Goal: Task Accomplishment & Management: Complete application form

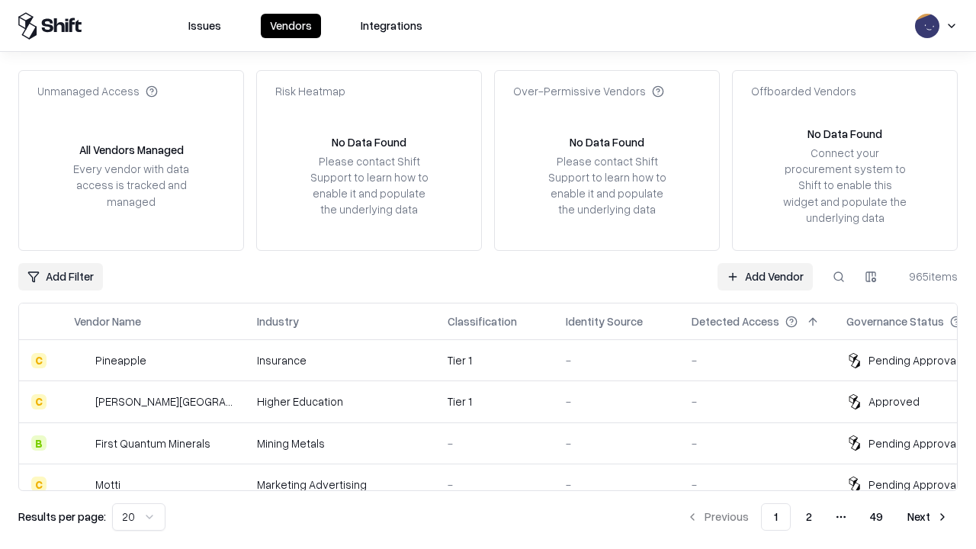
click at [765, 276] on link "Add Vendor" at bounding box center [765, 276] width 95 height 27
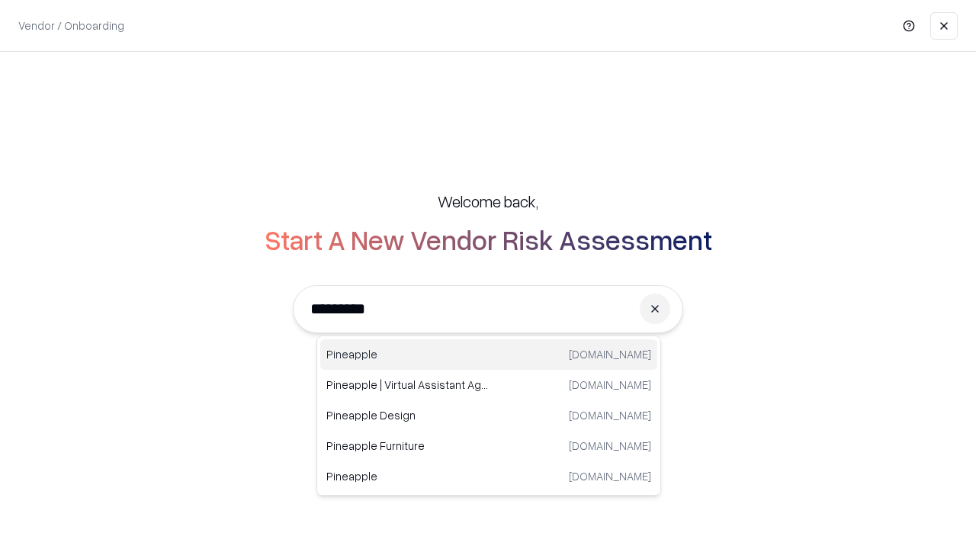
click at [489, 355] on div "Pineapple [DOMAIN_NAME]" at bounding box center [488, 354] width 337 height 31
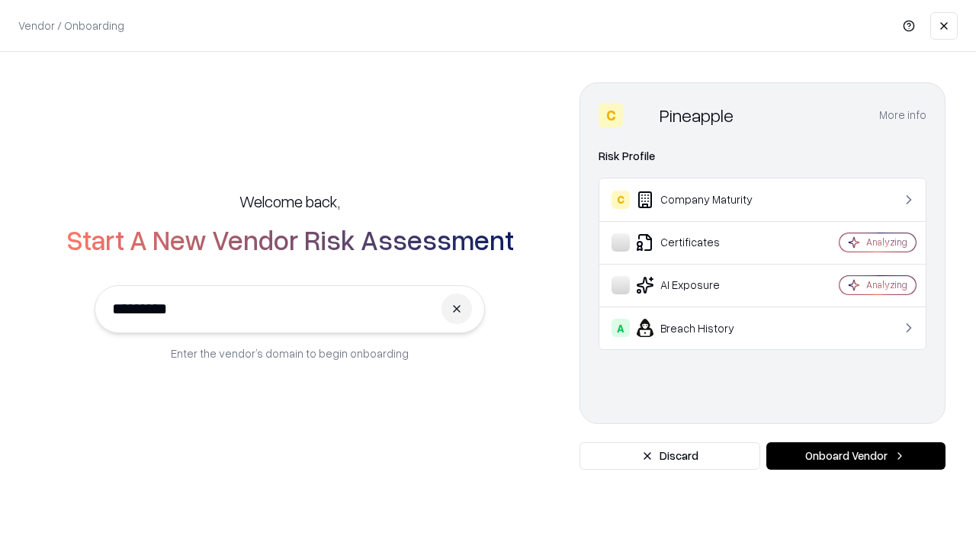
type input "*********"
click at [856, 456] on button "Onboard Vendor" at bounding box center [855, 455] width 179 height 27
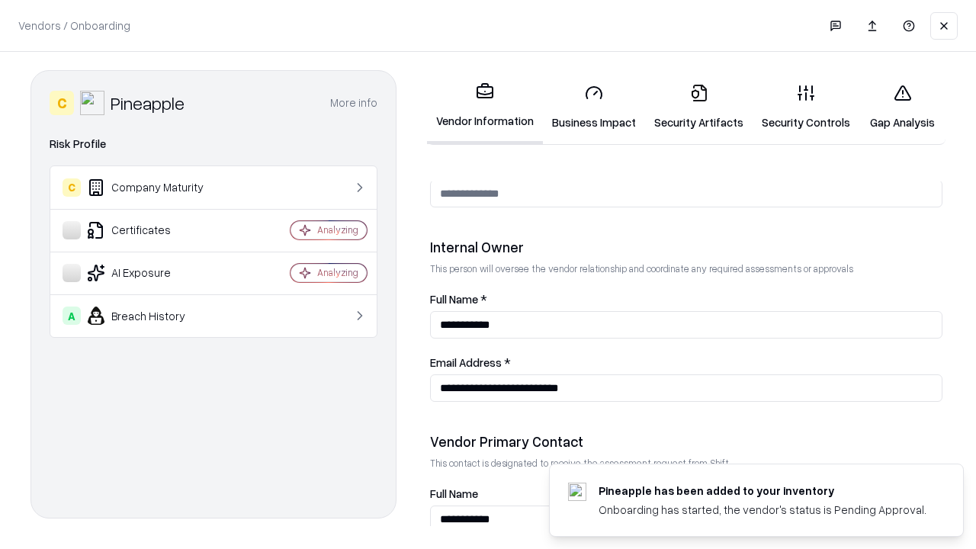
scroll to position [790, 0]
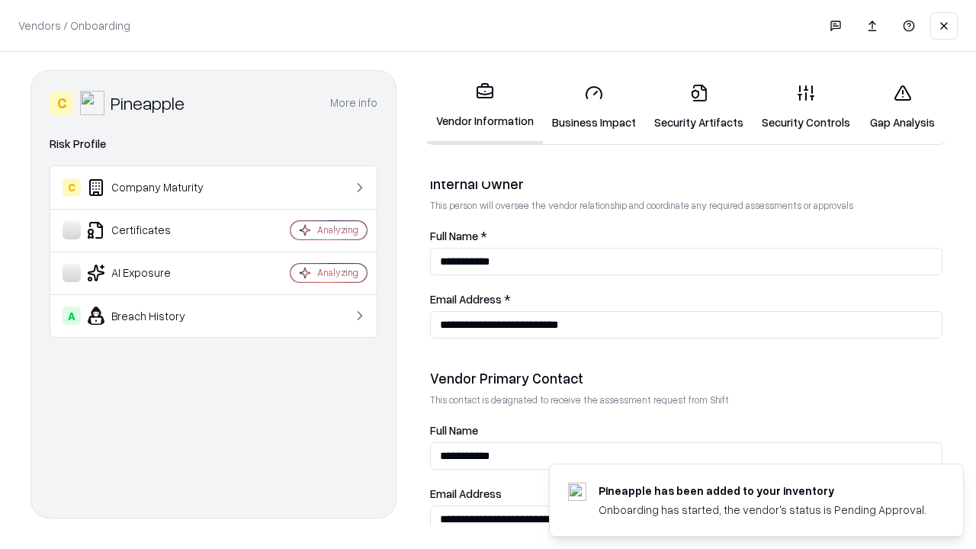
click at [594, 107] on link "Business Impact" at bounding box center [594, 107] width 102 height 71
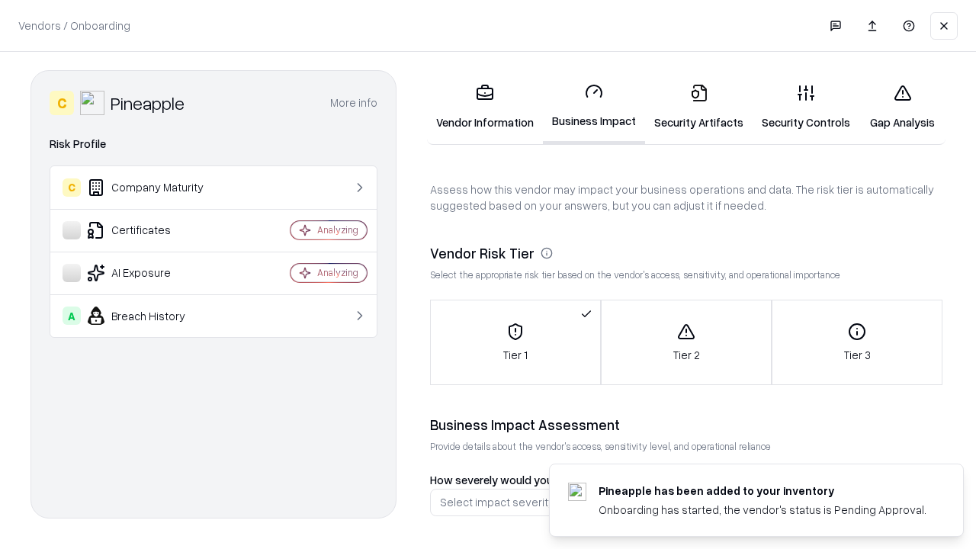
click at [902, 107] on link "Gap Analysis" at bounding box center [903, 107] width 86 height 71
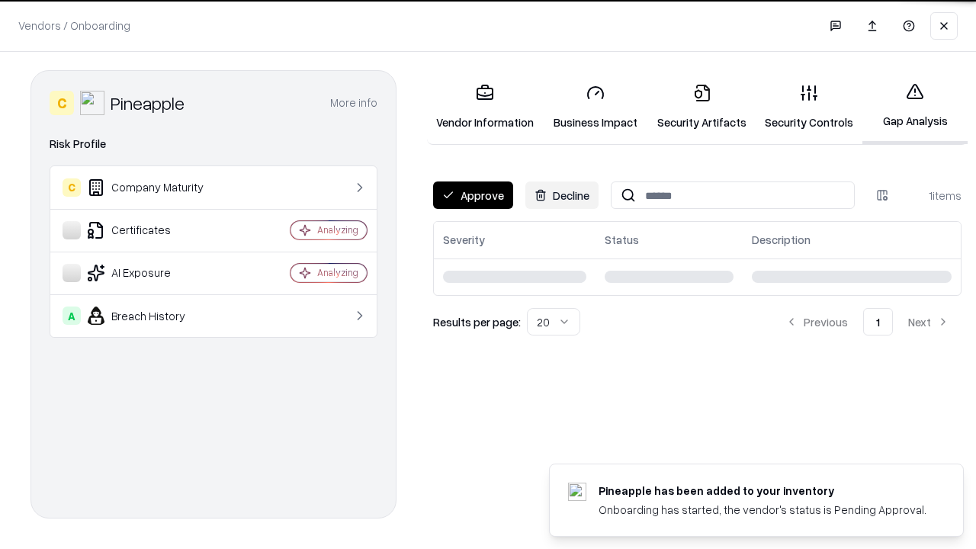
click at [473, 195] on button "Approve" at bounding box center [473, 195] width 80 height 27
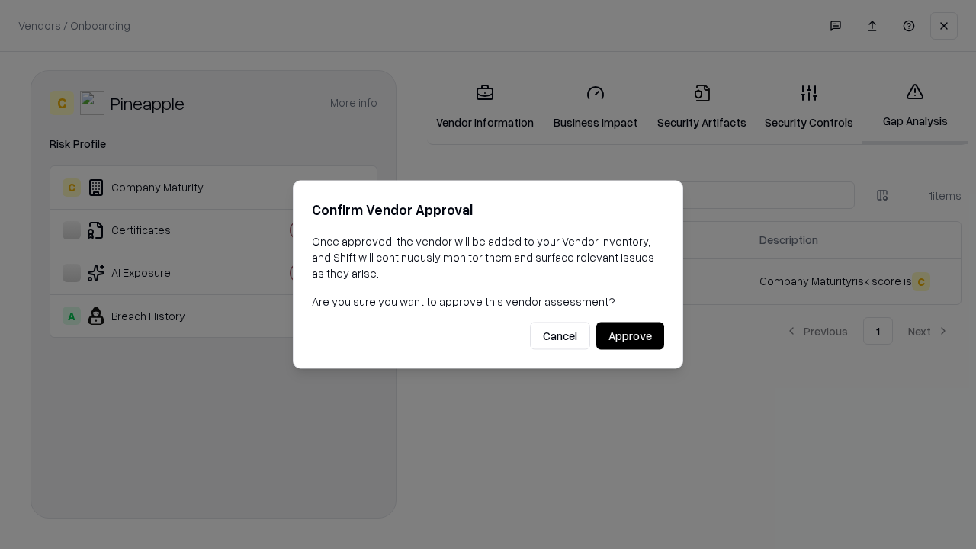
click at [630, 336] on button "Approve" at bounding box center [630, 336] width 68 height 27
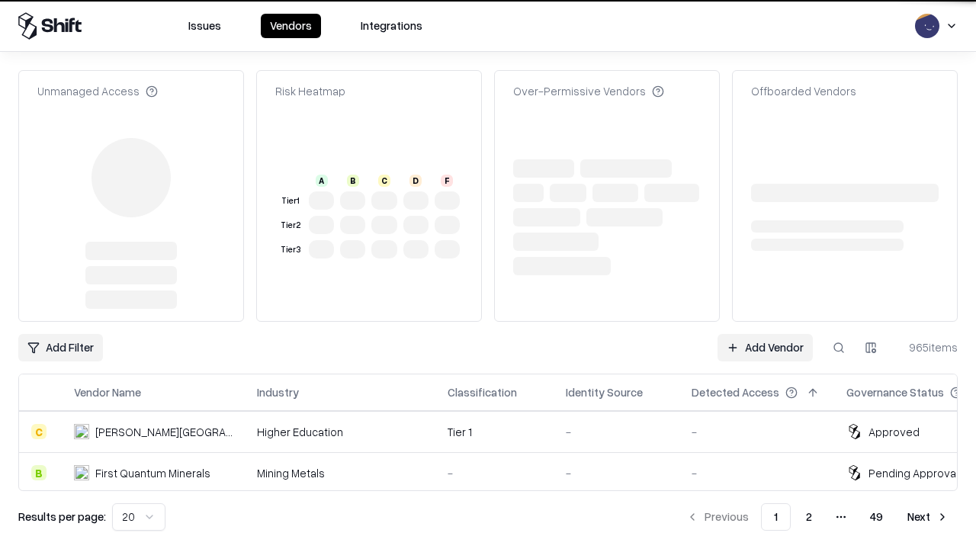
type input "*********"
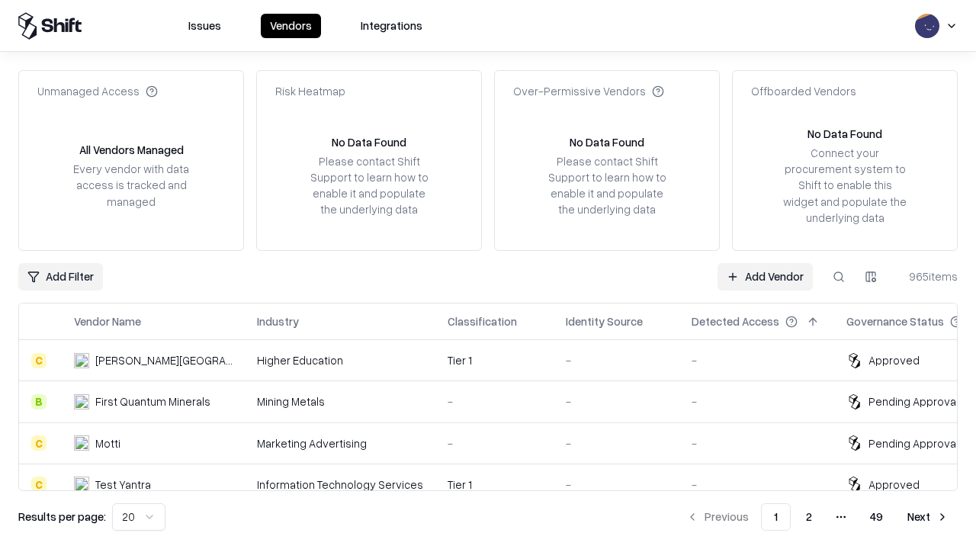
click at [765, 276] on link "Add Vendor" at bounding box center [765, 276] width 95 height 27
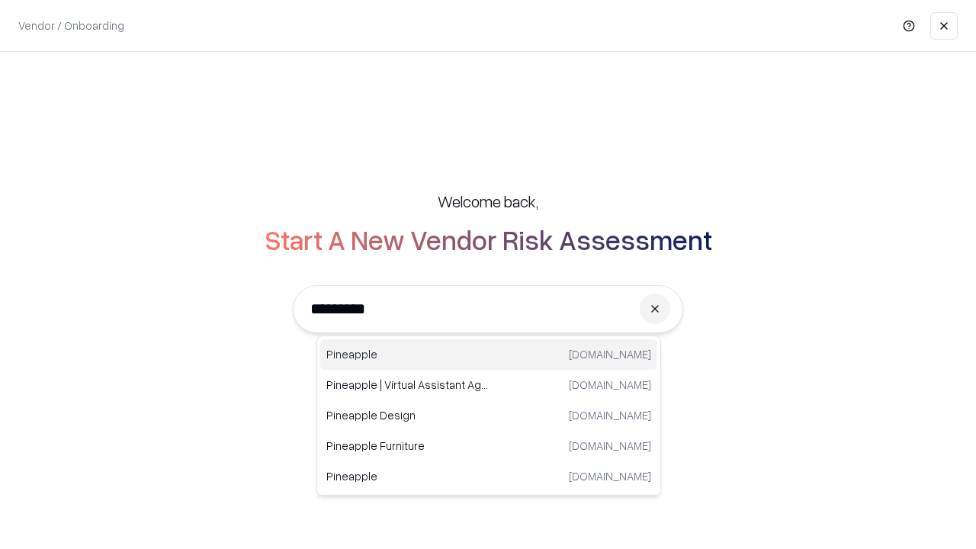
click at [489, 355] on div "Pineapple [DOMAIN_NAME]" at bounding box center [488, 354] width 337 height 31
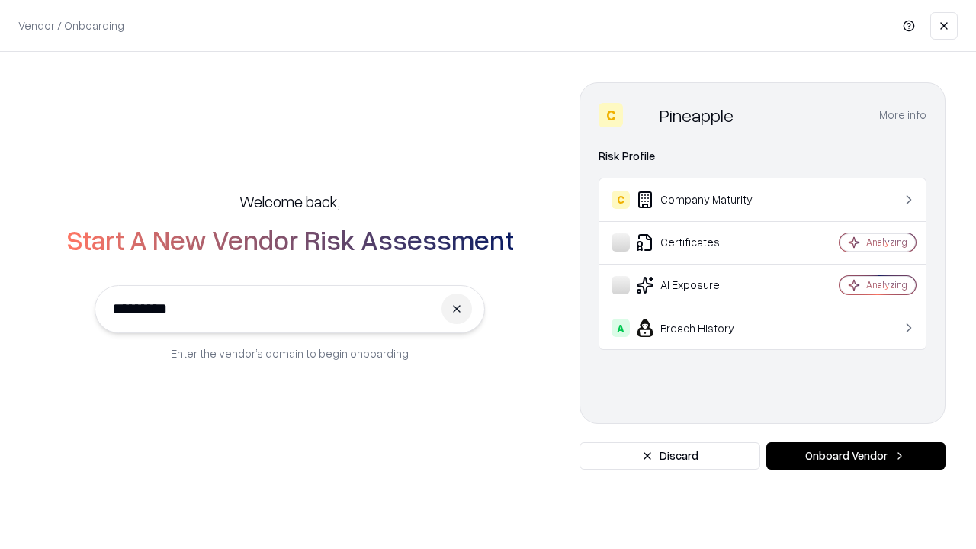
type input "*********"
click at [856, 456] on button "Onboard Vendor" at bounding box center [855, 455] width 179 height 27
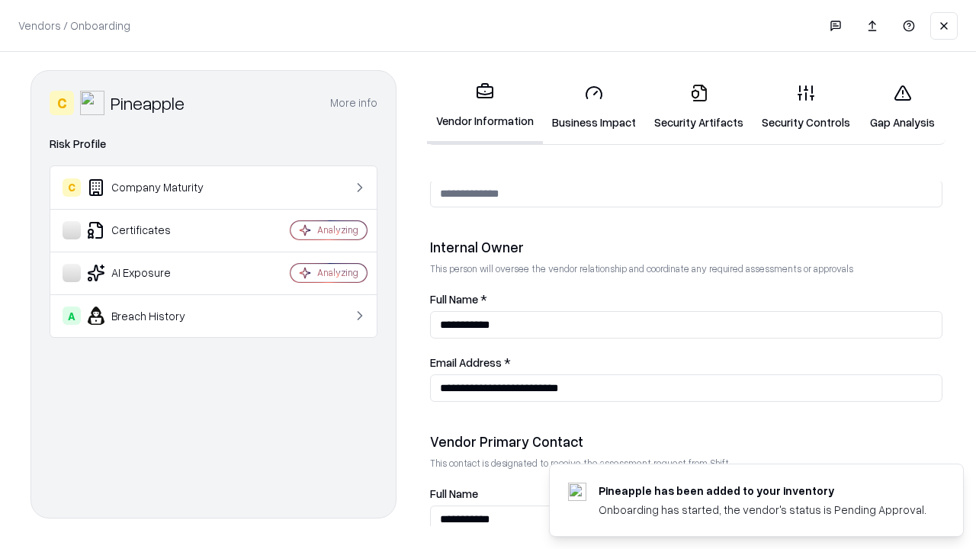
scroll to position [790, 0]
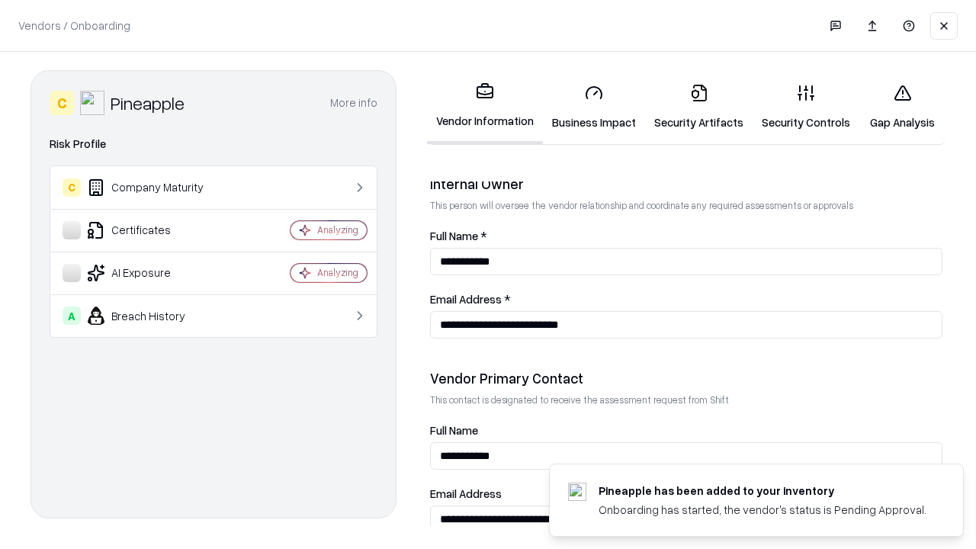
click at [902, 107] on link "Gap Analysis" at bounding box center [903, 107] width 86 height 71
